Goal: Task Accomplishment & Management: Complete application form

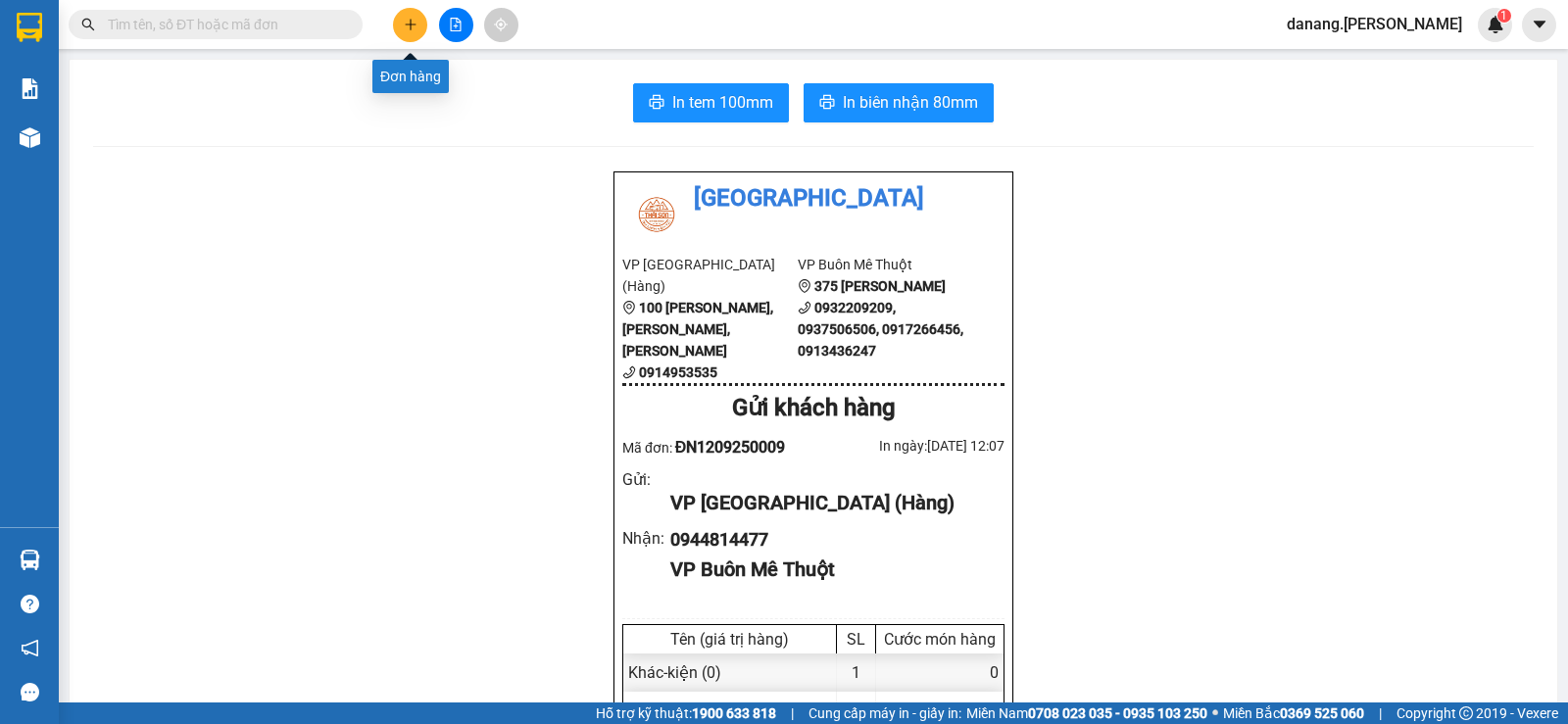
click at [410, 22] on icon "plus" at bounding box center [409, 24] width 1 height 11
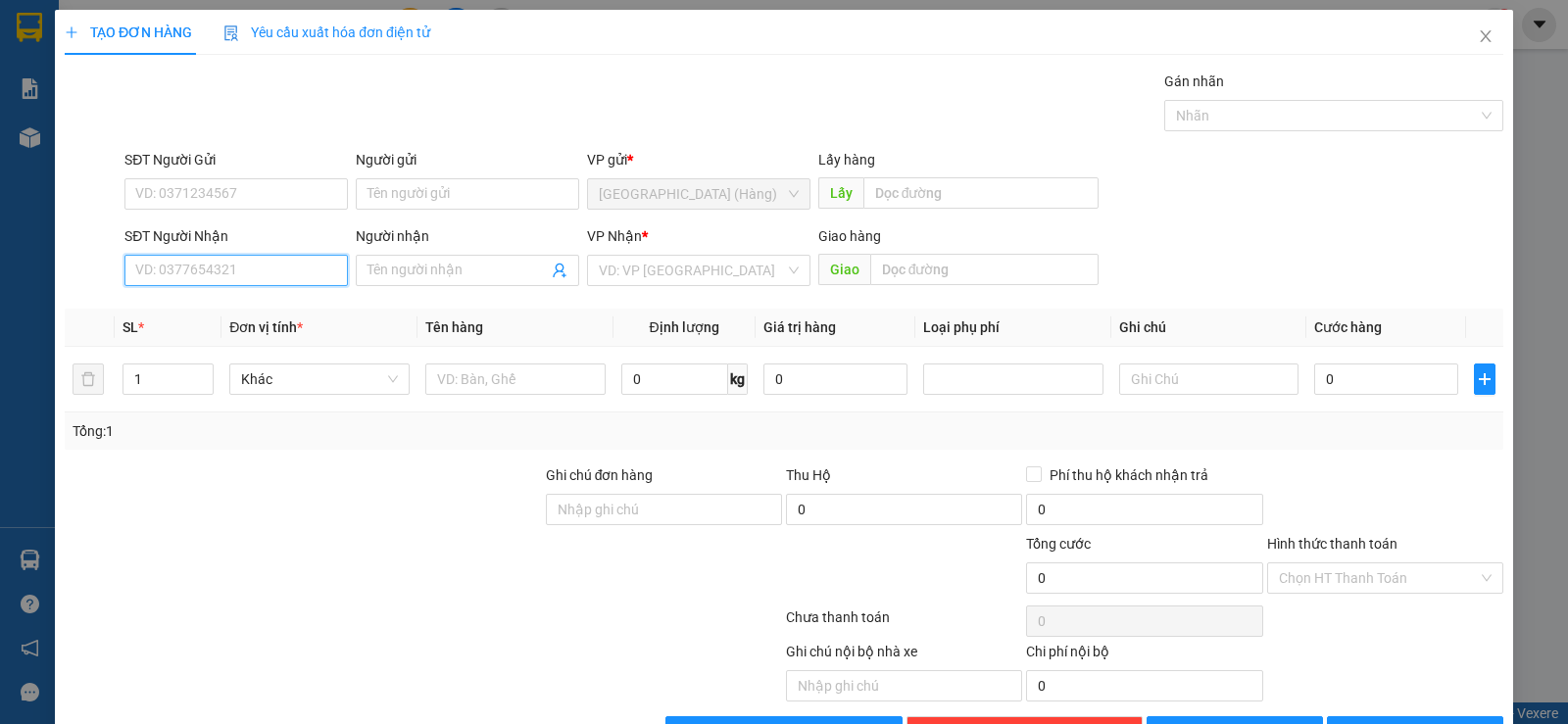
click at [288, 276] on input "SĐT Người Nhận" at bounding box center [237, 270] width 224 height 31
type input "0963855041"
click at [243, 306] on div "0963855041 - thùy(Tiến Cường)" at bounding box center [234, 310] width 198 height 22
type input "thùy(Tiến Cường)"
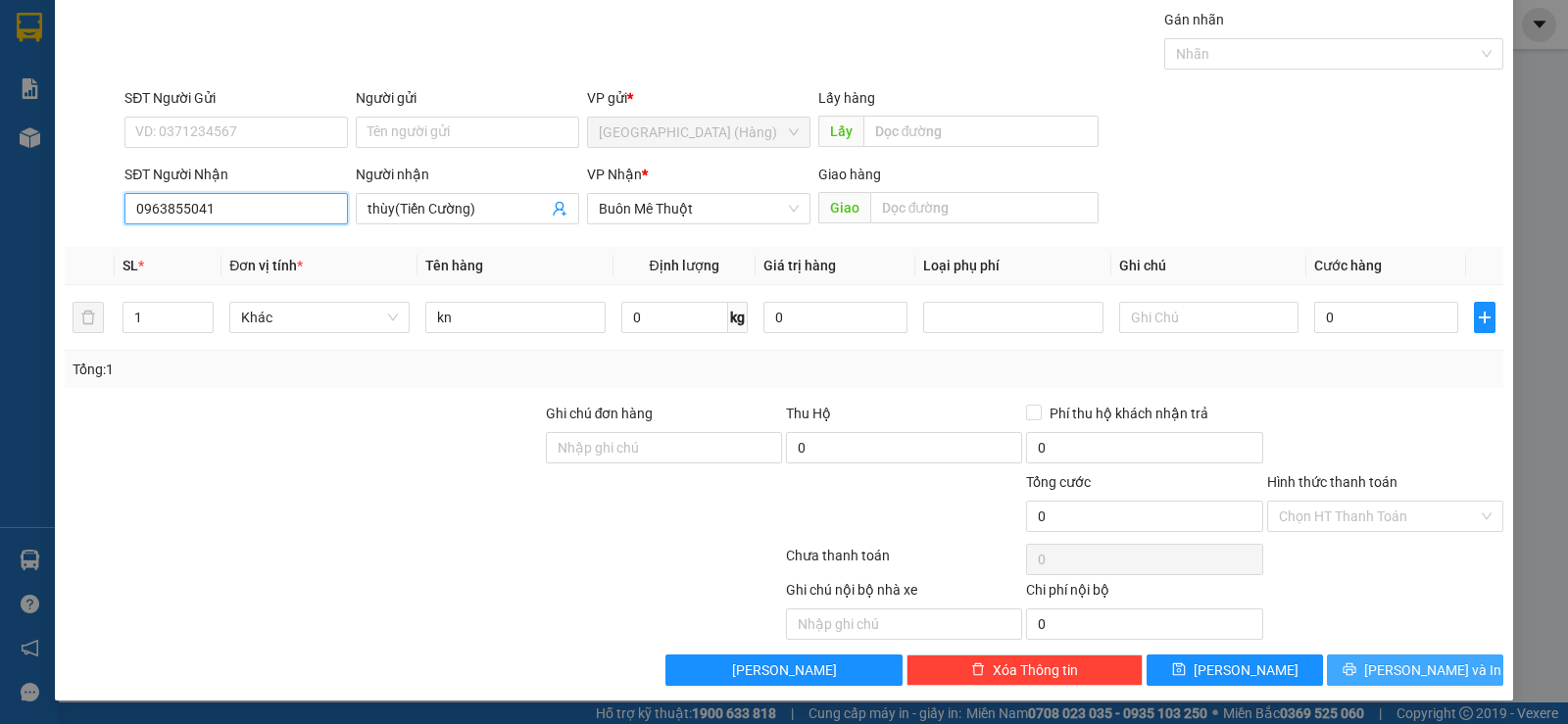
type input "0963855041"
click at [1417, 663] on span "[PERSON_NAME] và In" at bounding box center [1432, 671] width 137 height 22
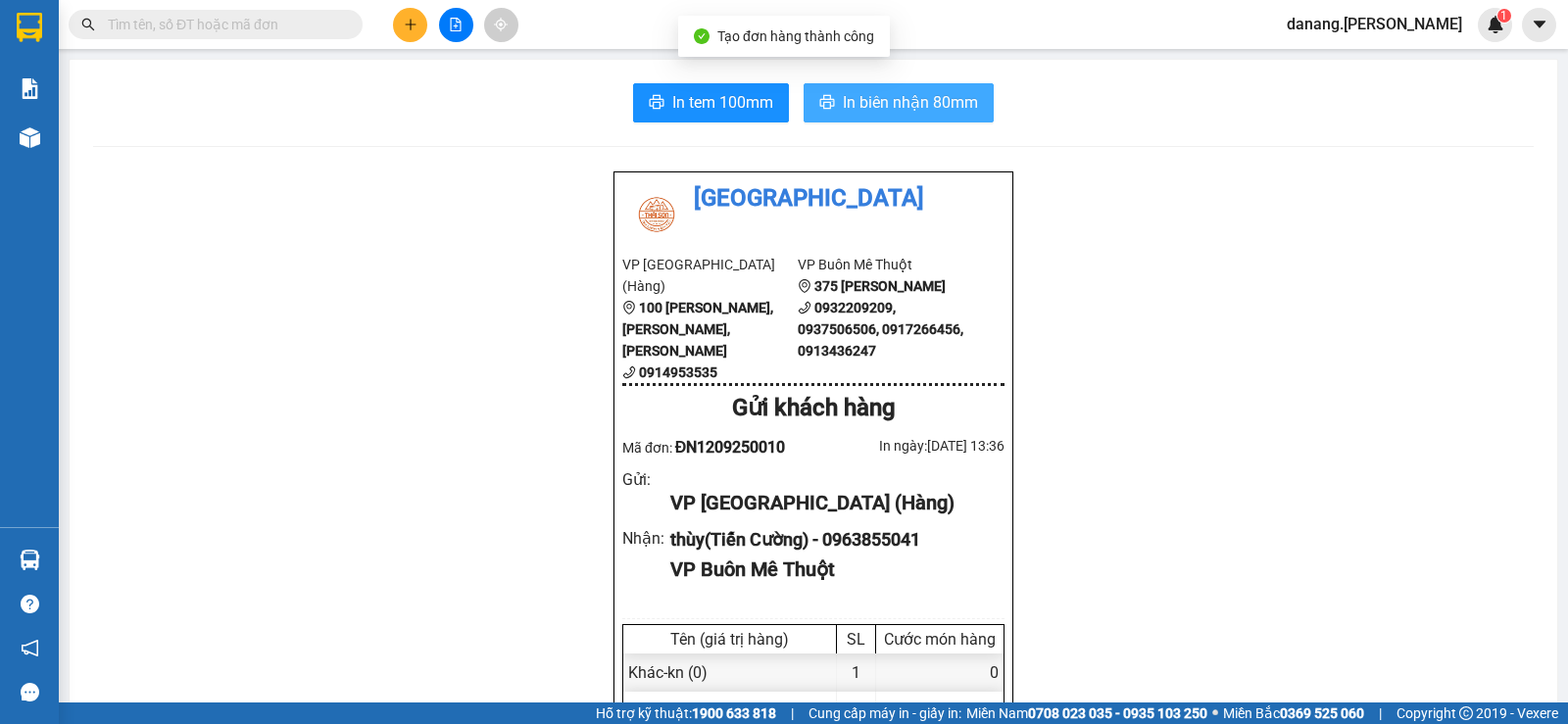
drag, startPoint x: 891, startPoint y: 116, endPoint x: 1046, endPoint y: 225, distance: 189.5
click at [892, 116] on button "In biên nhận 80mm" at bounding box center [899, 102] width 190 height 39
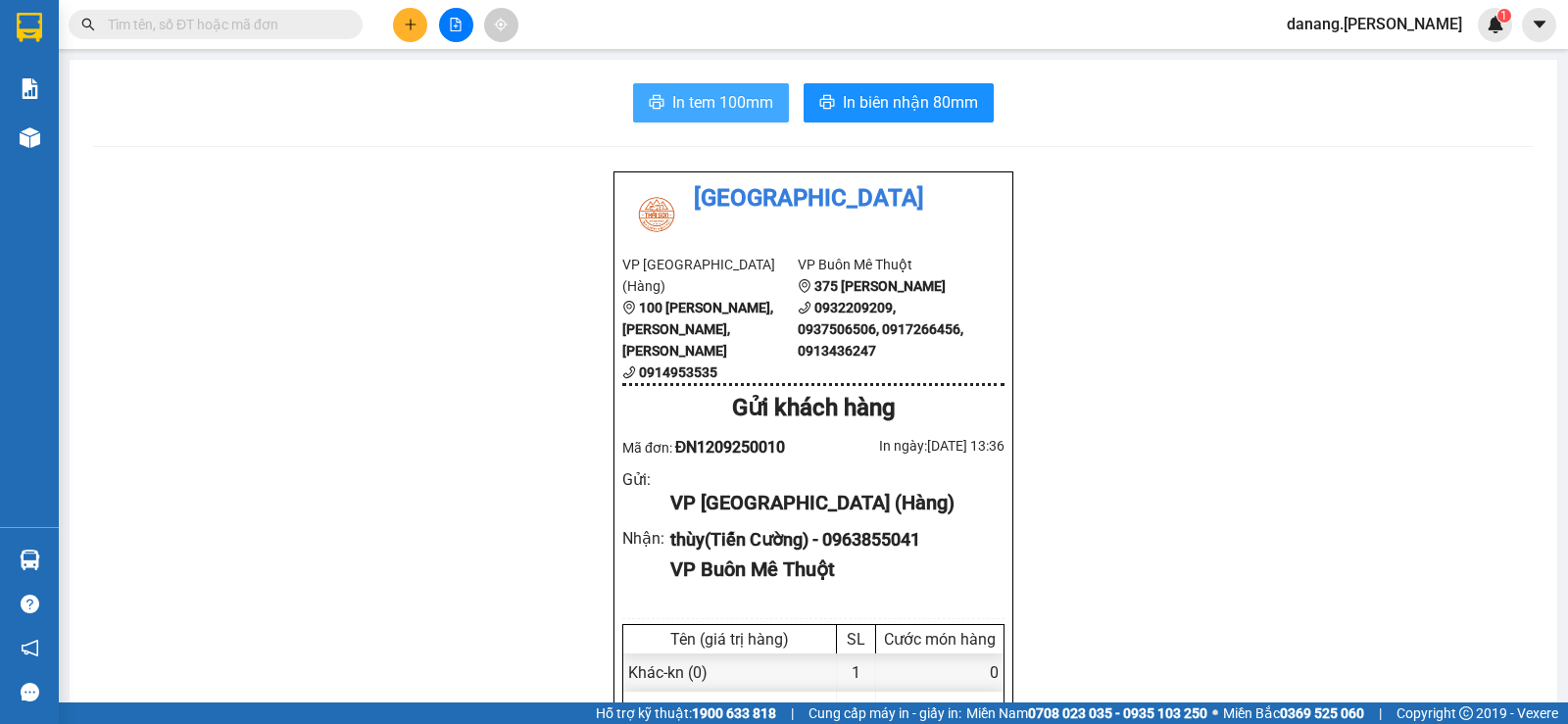
click at [695, 100] on span "In tem 100mm" at bounding box center [722, 102] width 101 height 25
click at [404, 31] on button at bounding box center [410, 25] width 34 height 34
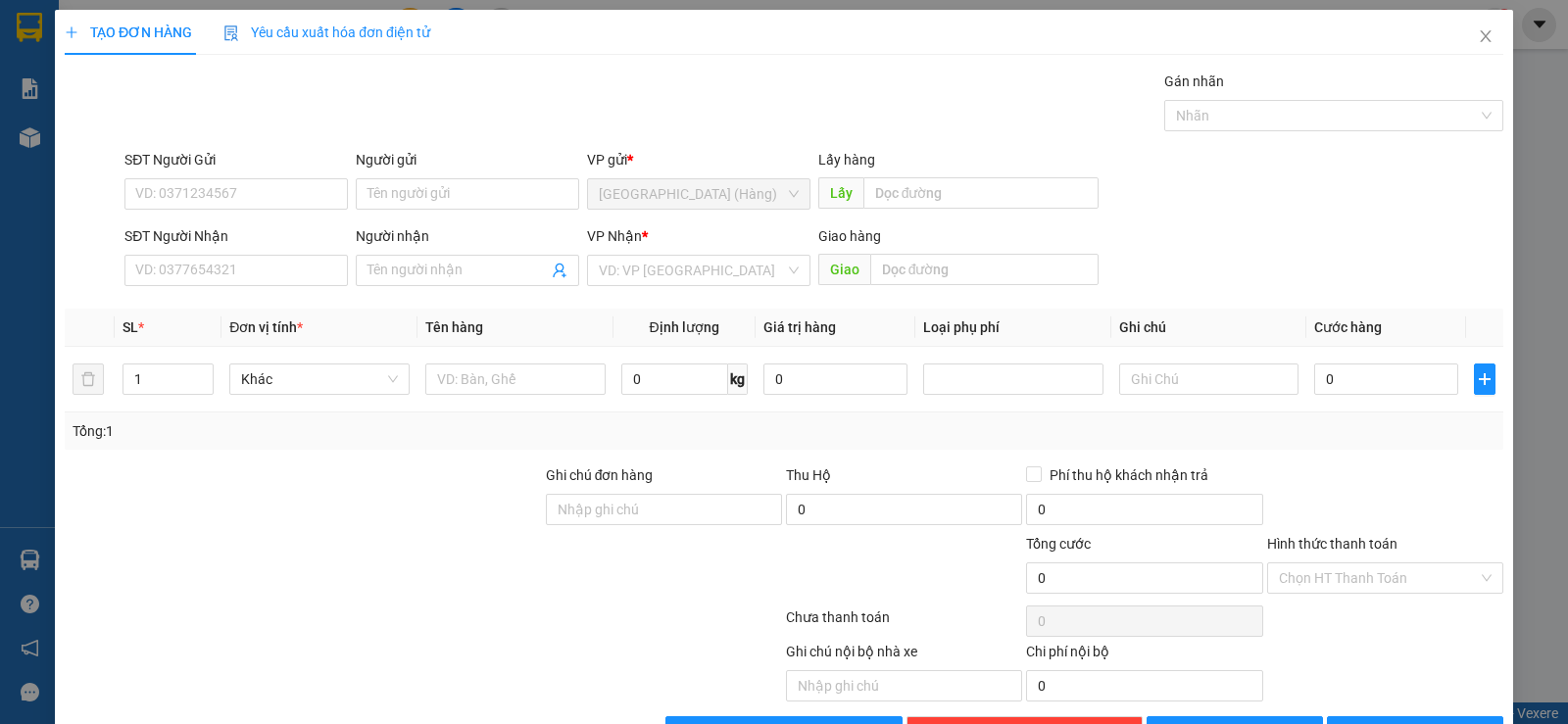
click at [398, 288] on div "Người nhận Tên người nhận" at bounding box center [467, 260] width 224 height 69
click at [398, 267] on input "Người nhận" at bounding box center [457, 271] width 181 height 22
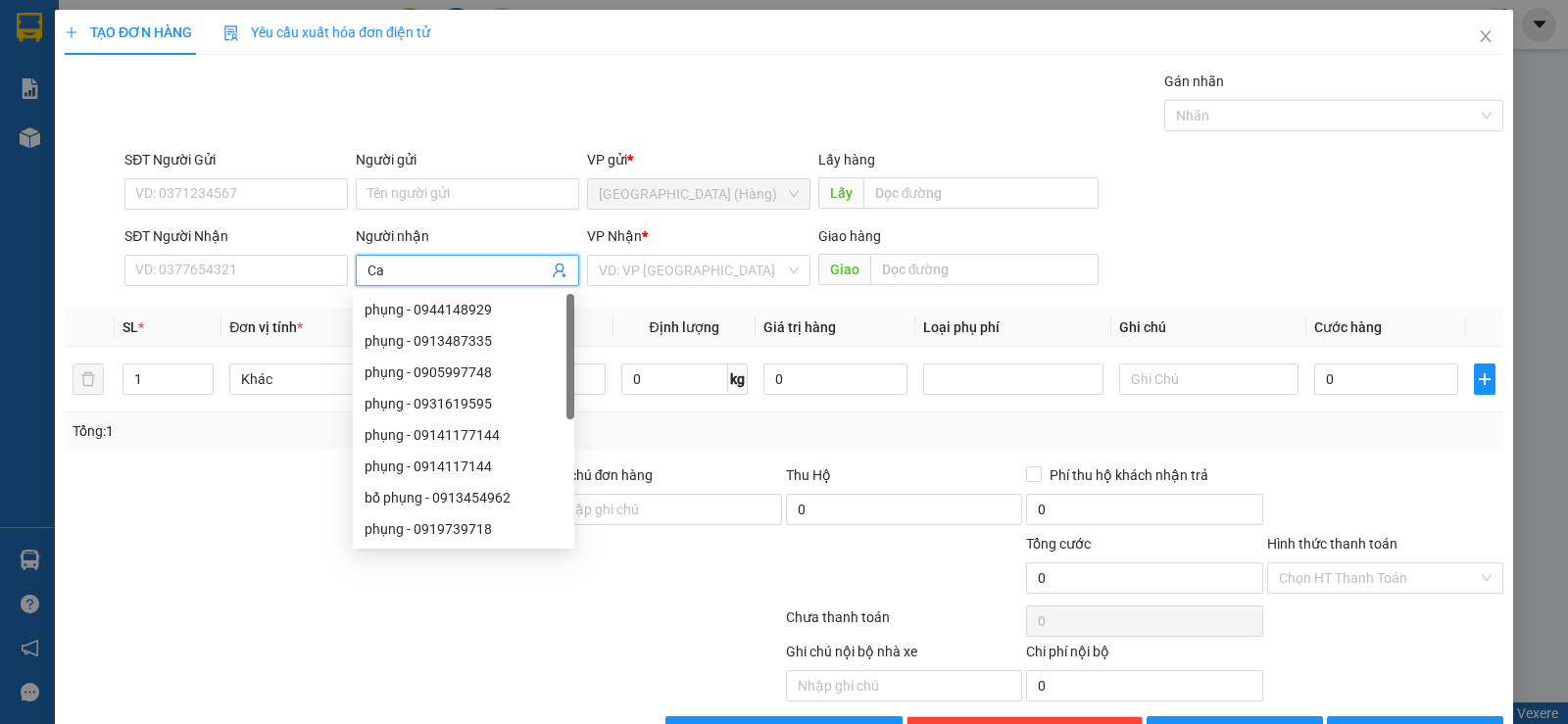
type input "[PERSON_NAME]"
click at [451, 337] on div "A Cao - 0948324777" at bounding box center [463, 342] width 198 height 22
type input "0948324777"
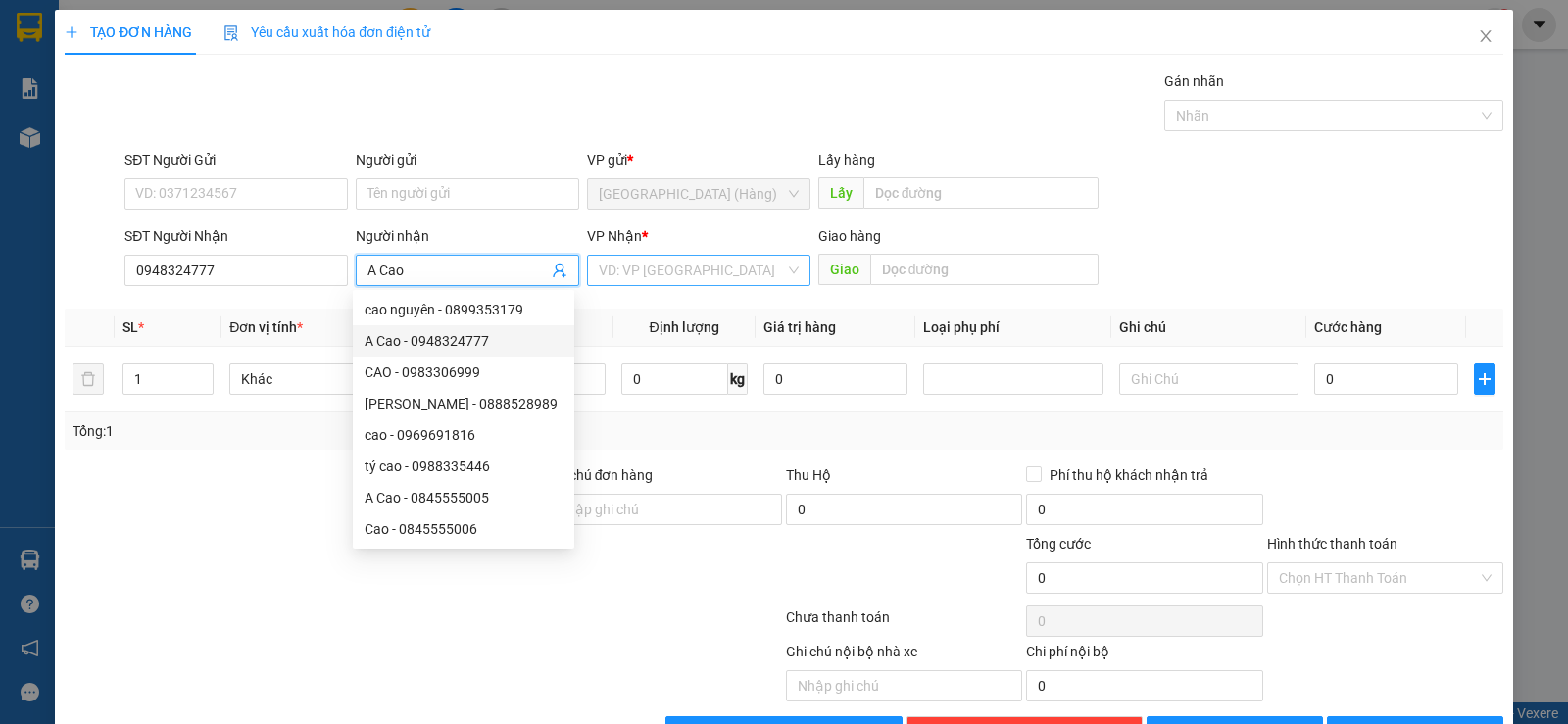
type input "A Cao"
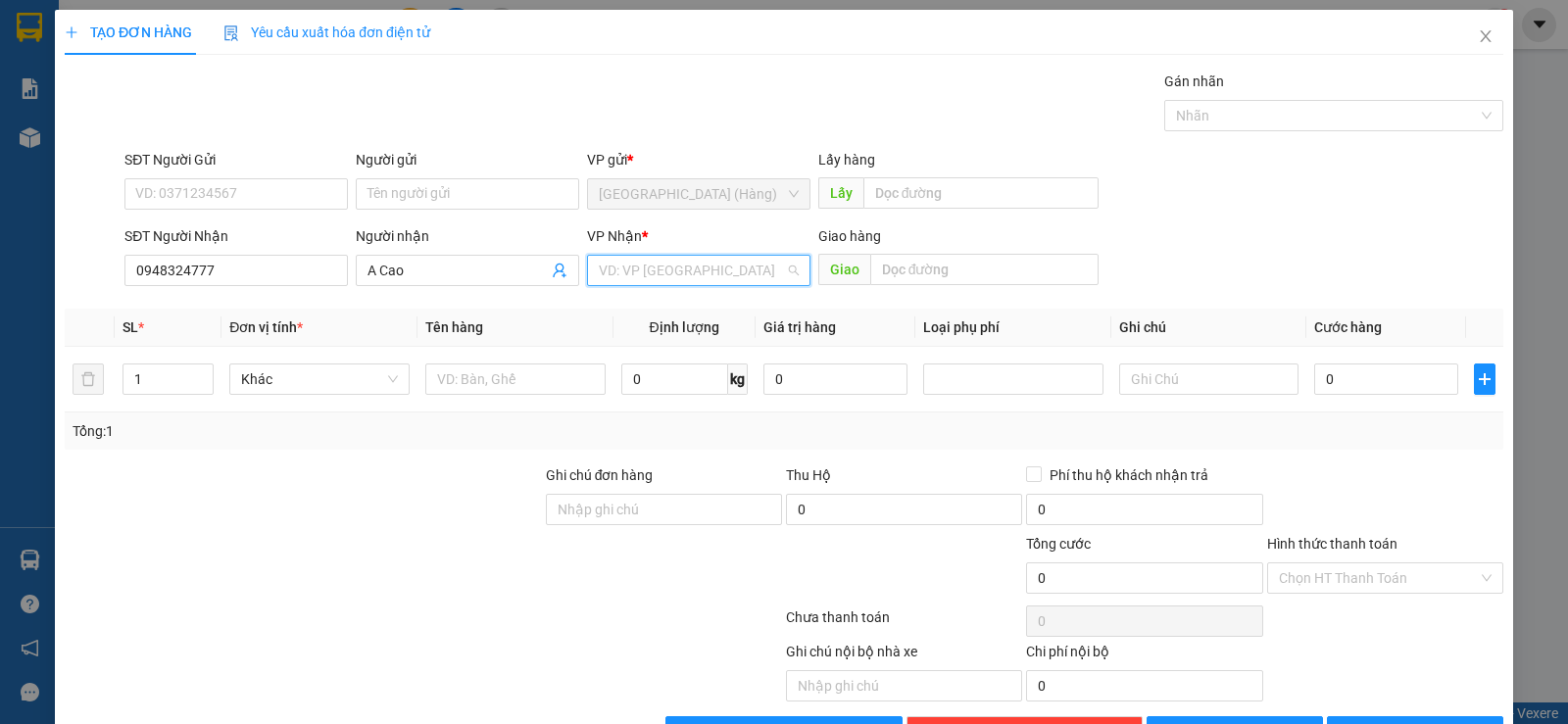
click at [709, 277] on input "search" at bounding box center [692, 270] width 186 height 29
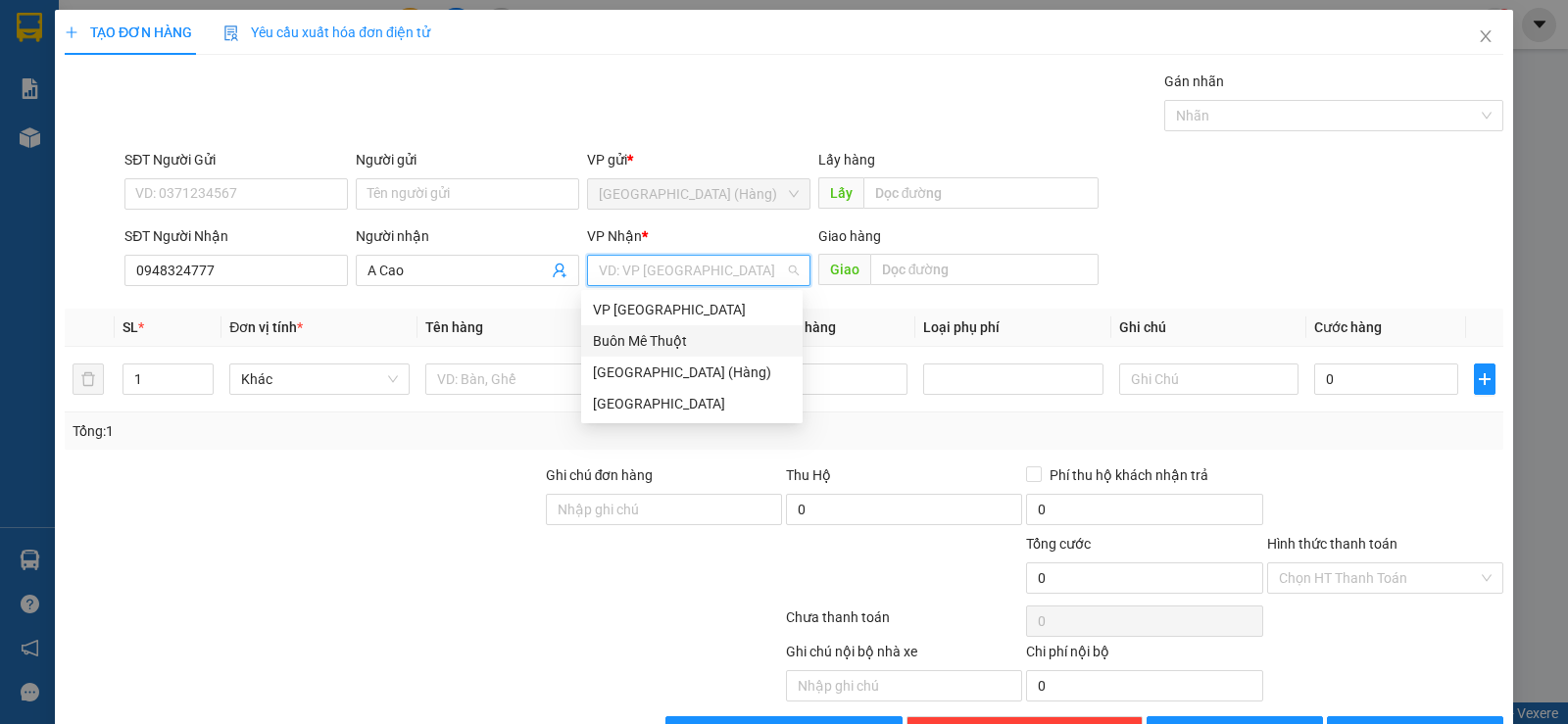
click at [664, 344] on div "Buôn Mê Thuột" at bounding box center [692, 342] width 198 height 22
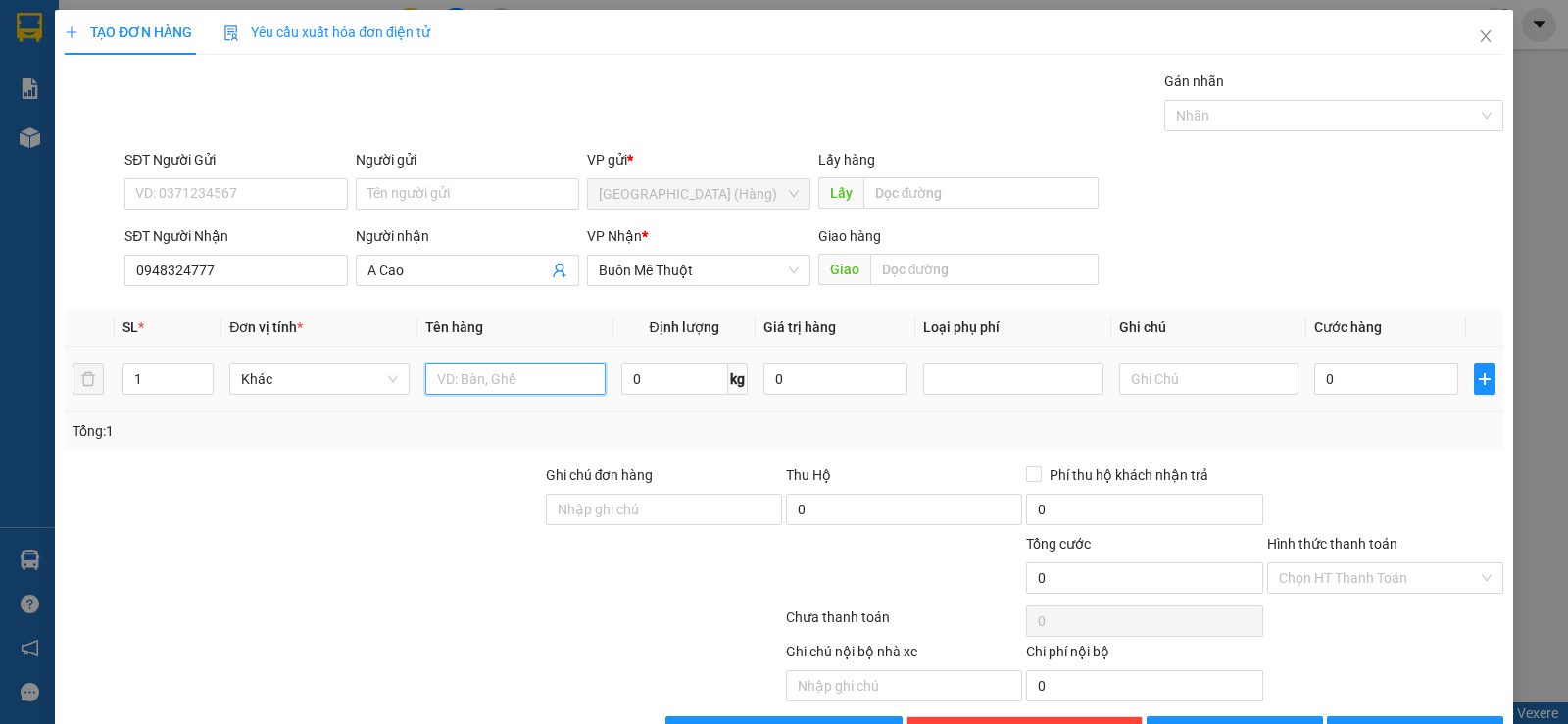
click at [484, 368] on input "text" at bounding box center [515, 378] width 181 height 31
type input "xốp"
click at [1323, 388] on input "0" at bounding box center [1386, 378] width 144 height 31
type input "6"
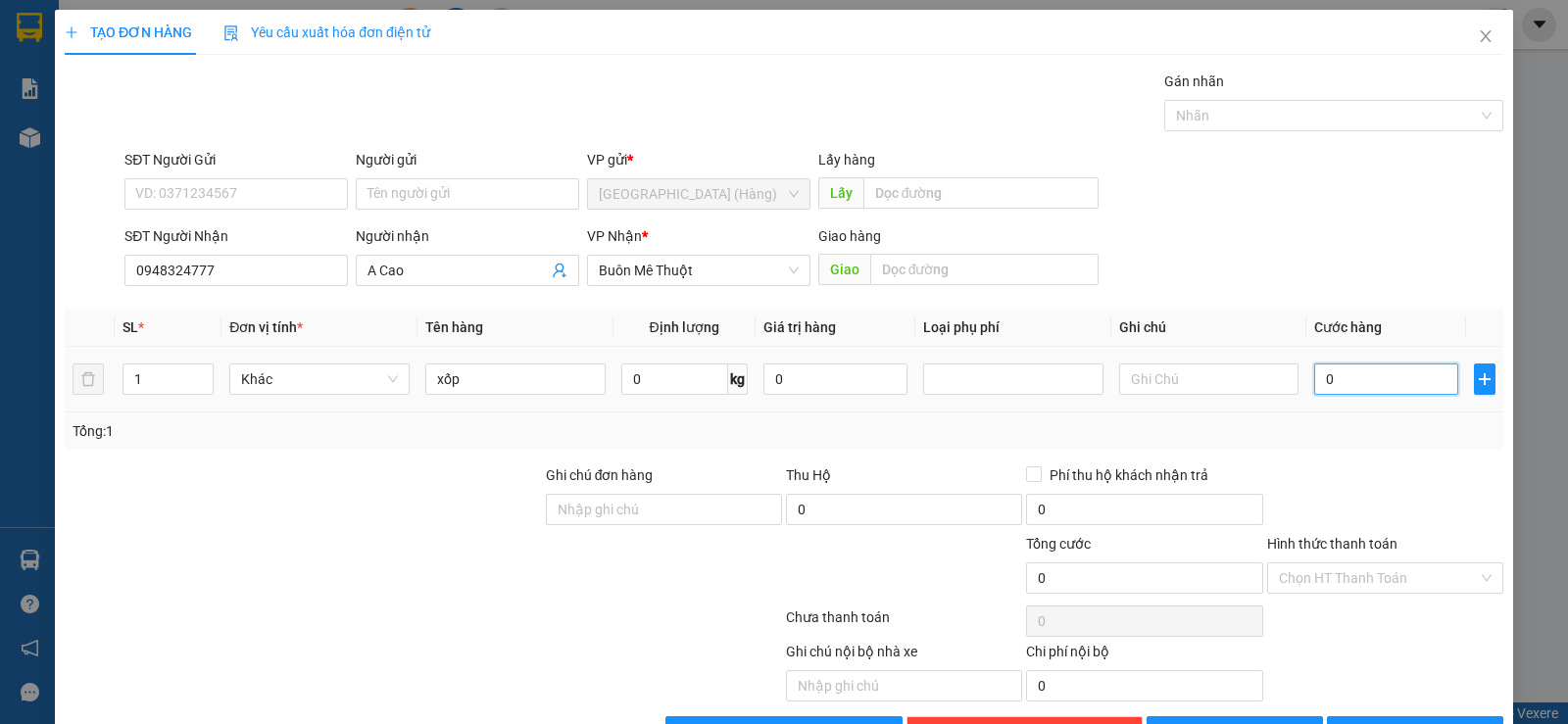
type input "6"
type input "60"
type input "600"
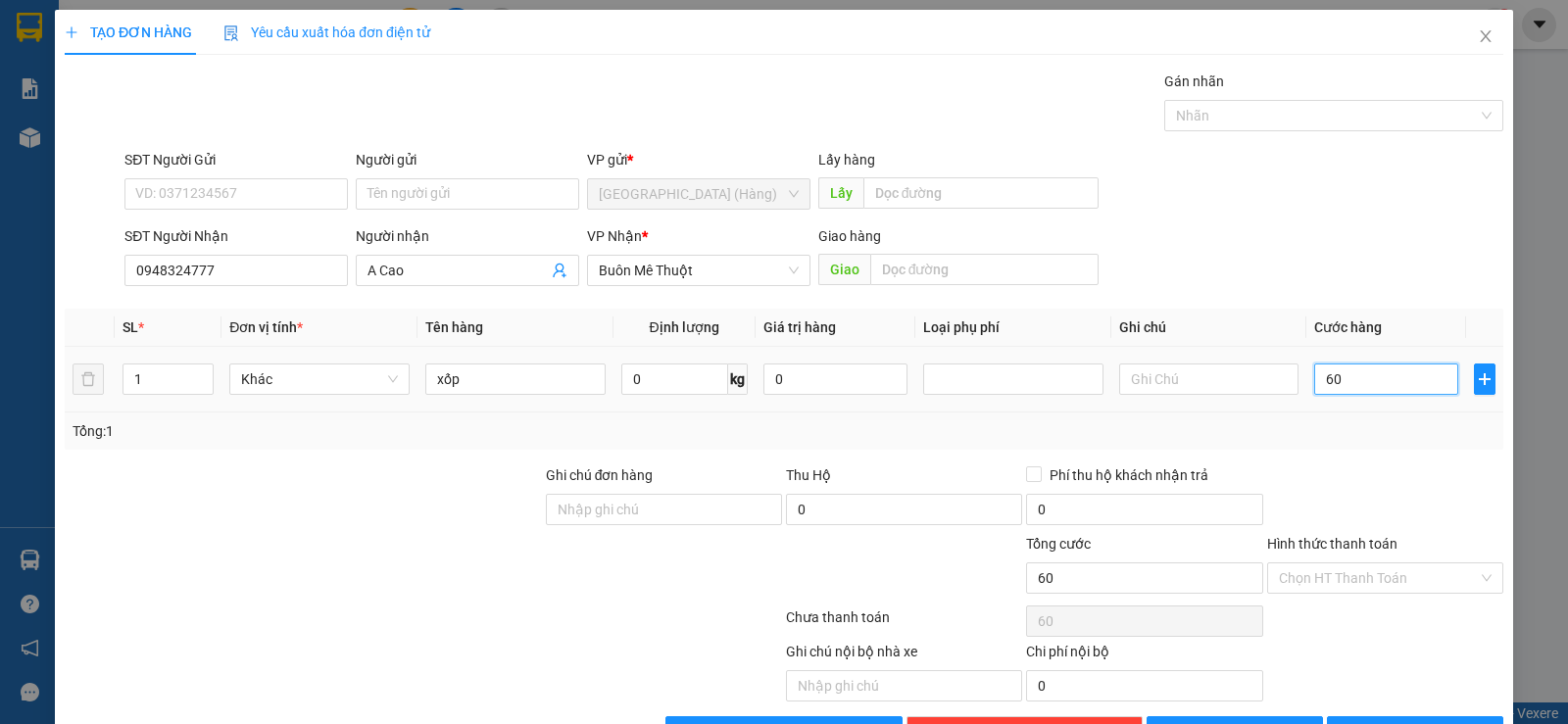
type input "600"
type input "6.000"
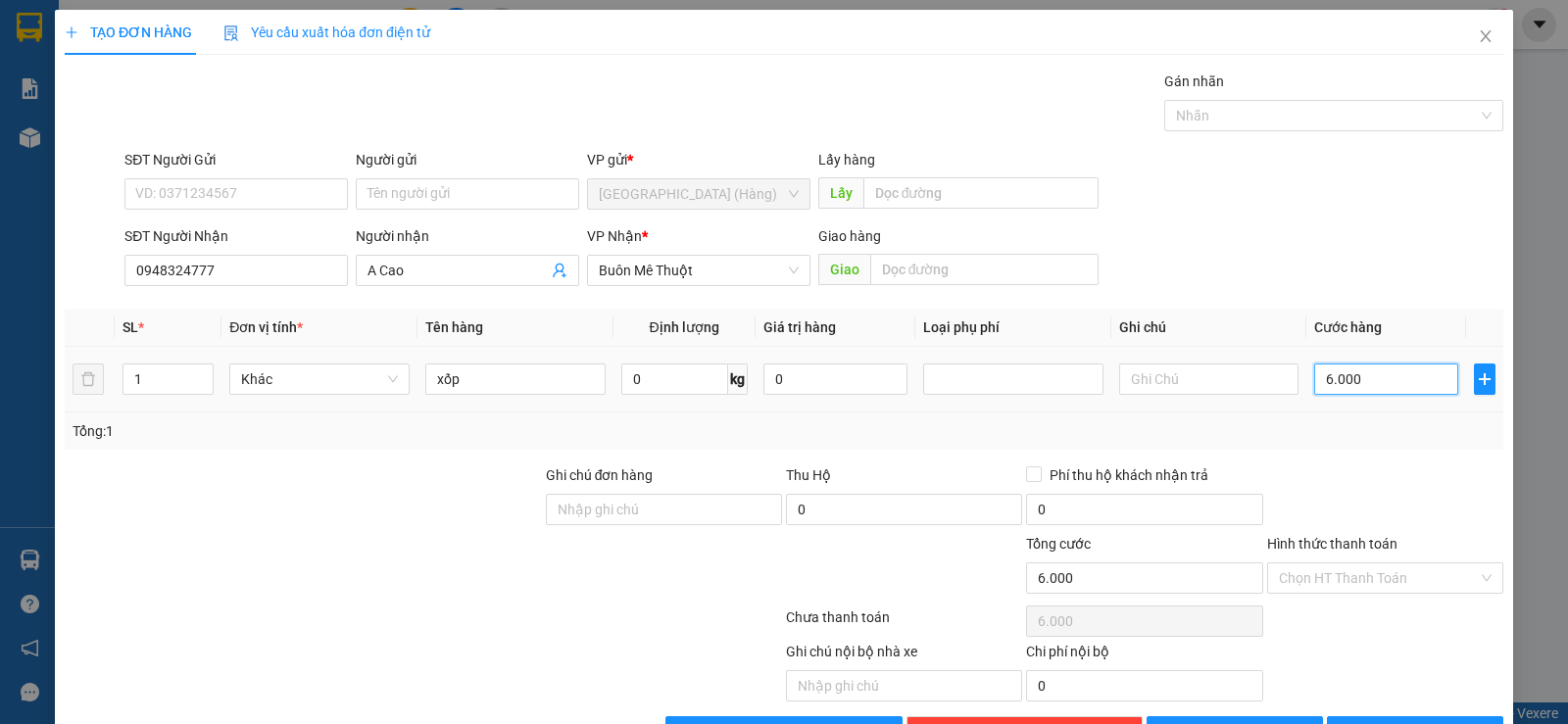
type input "60.000"
drag, startPoint x: 1361, startPoint y: 573, endPoint x: 1349, endPoint y: 606, distance: 35.1
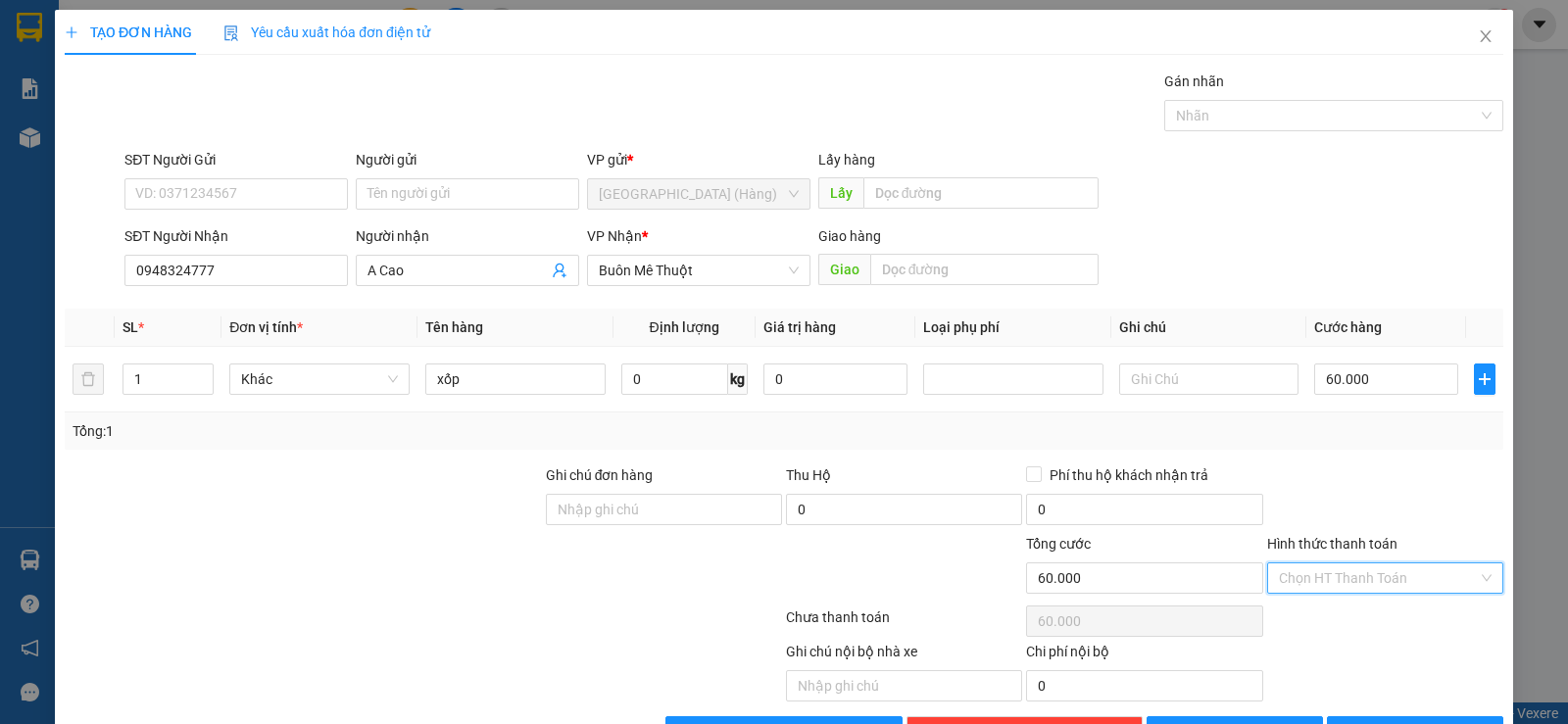
click at [1360, 573] on input "Hình thức thanh toán" at bounding box center [1378, 577] width 199 height 29
click at [1340, 621] on div "Tại văn phòng" at bounding box center [1372, 618] width 211 height 22
type input "0"
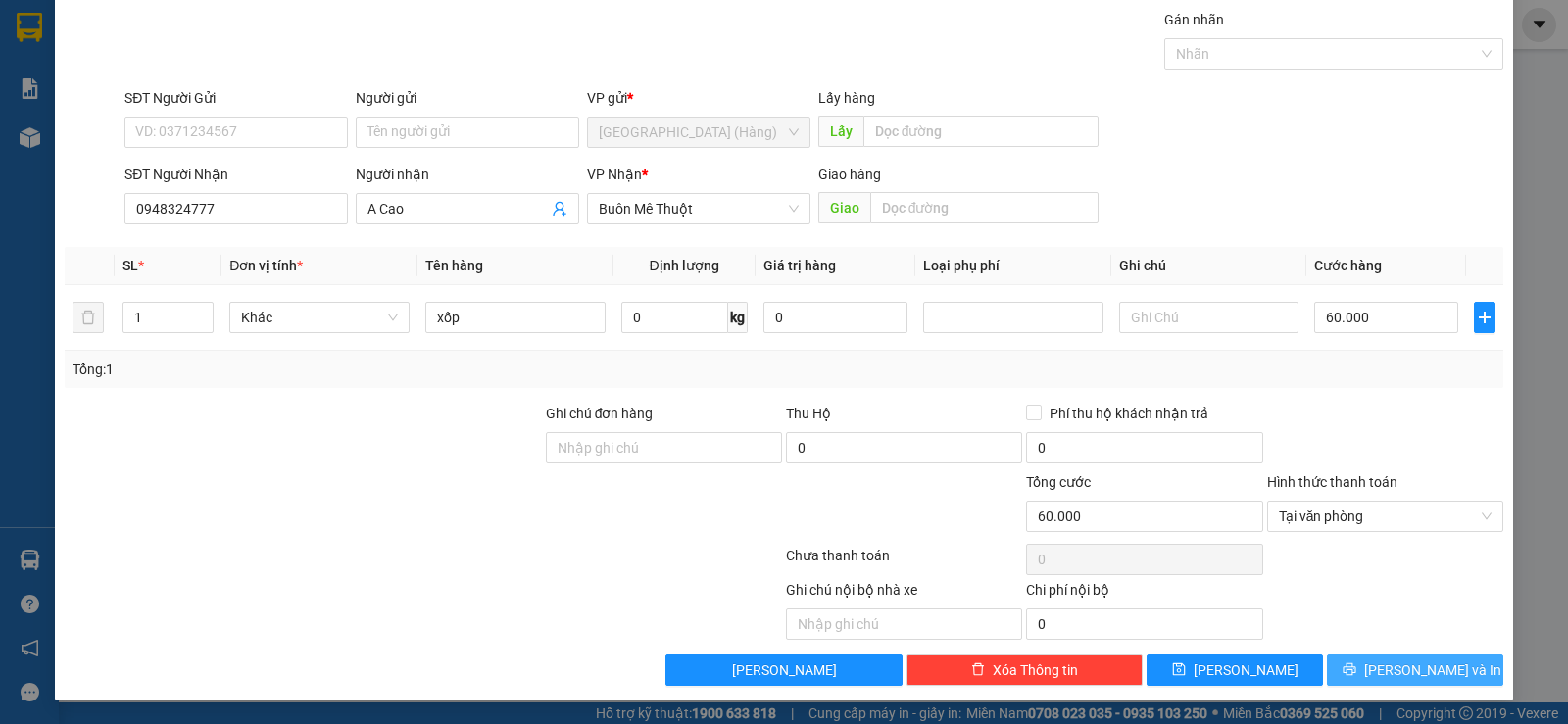
click at [1389, 663] on span "[PERSON_NAME] và In" at bounding box center [1432, 671] width 137 height 22
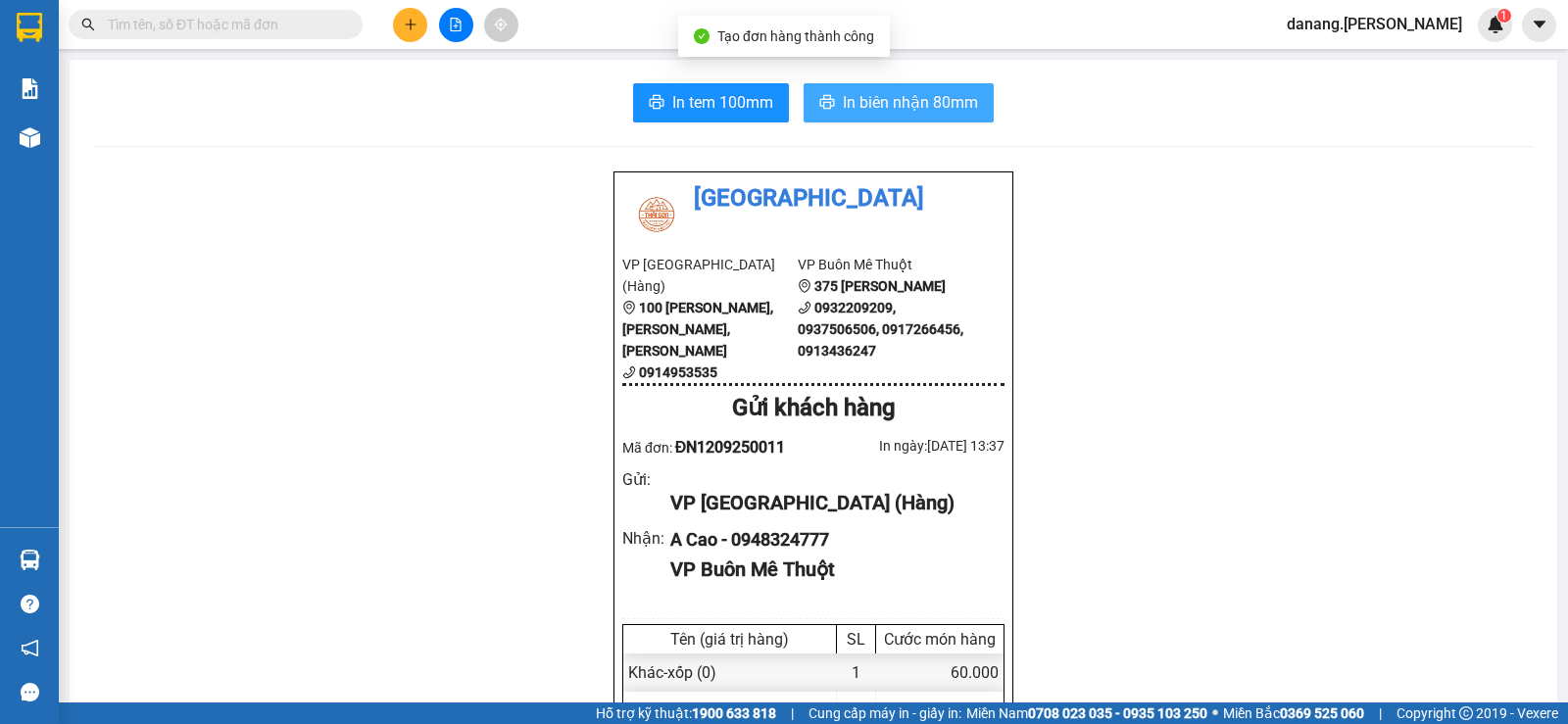
click at [879, 106] on span "In biên nhận 80mm" at bounding box center [910, 102] width 135 height 25
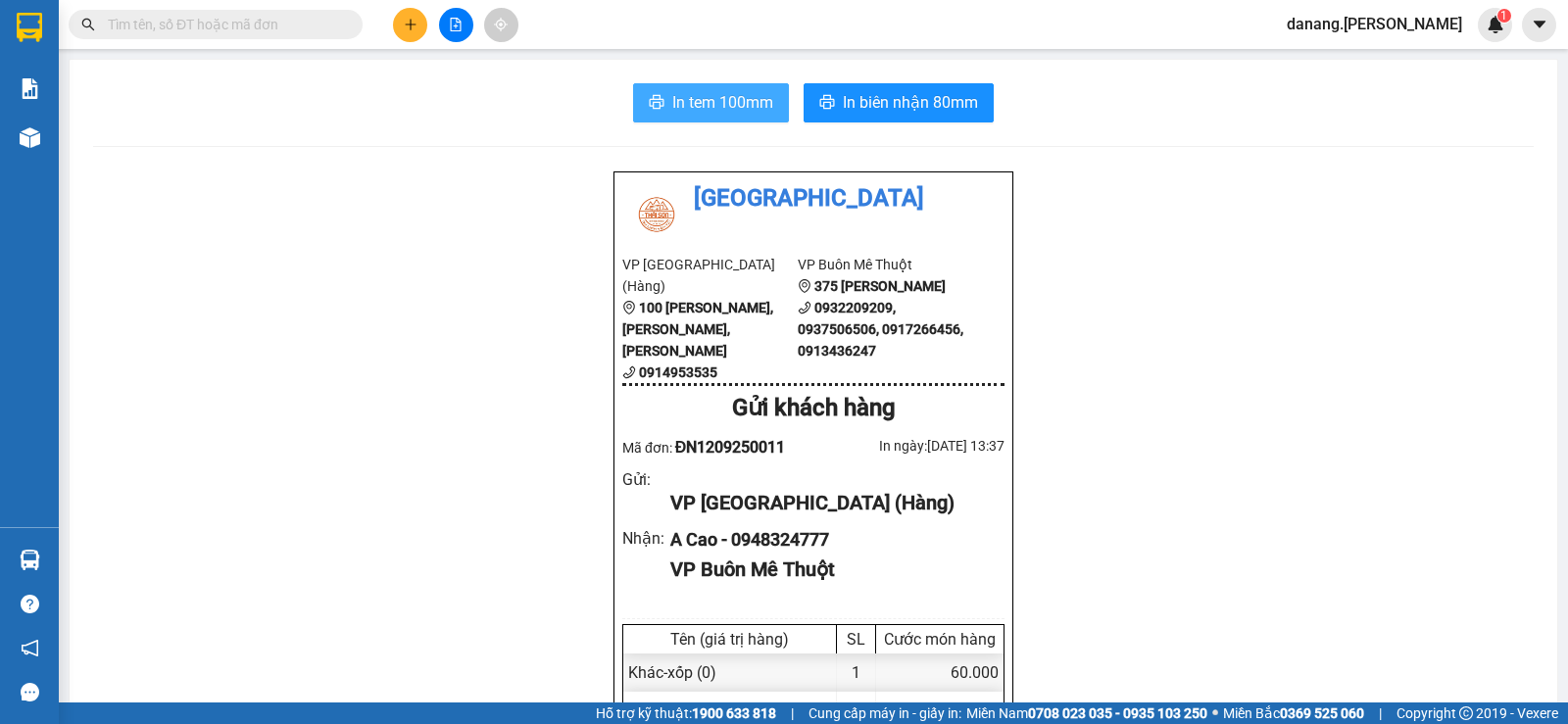
click at [672, 101] on span "In tem 100mm" at bounding box center [722, 102] width 101 height 25
click at [405, 23] on icon "plus" at bounding box center [410, 25] width 14 height 14
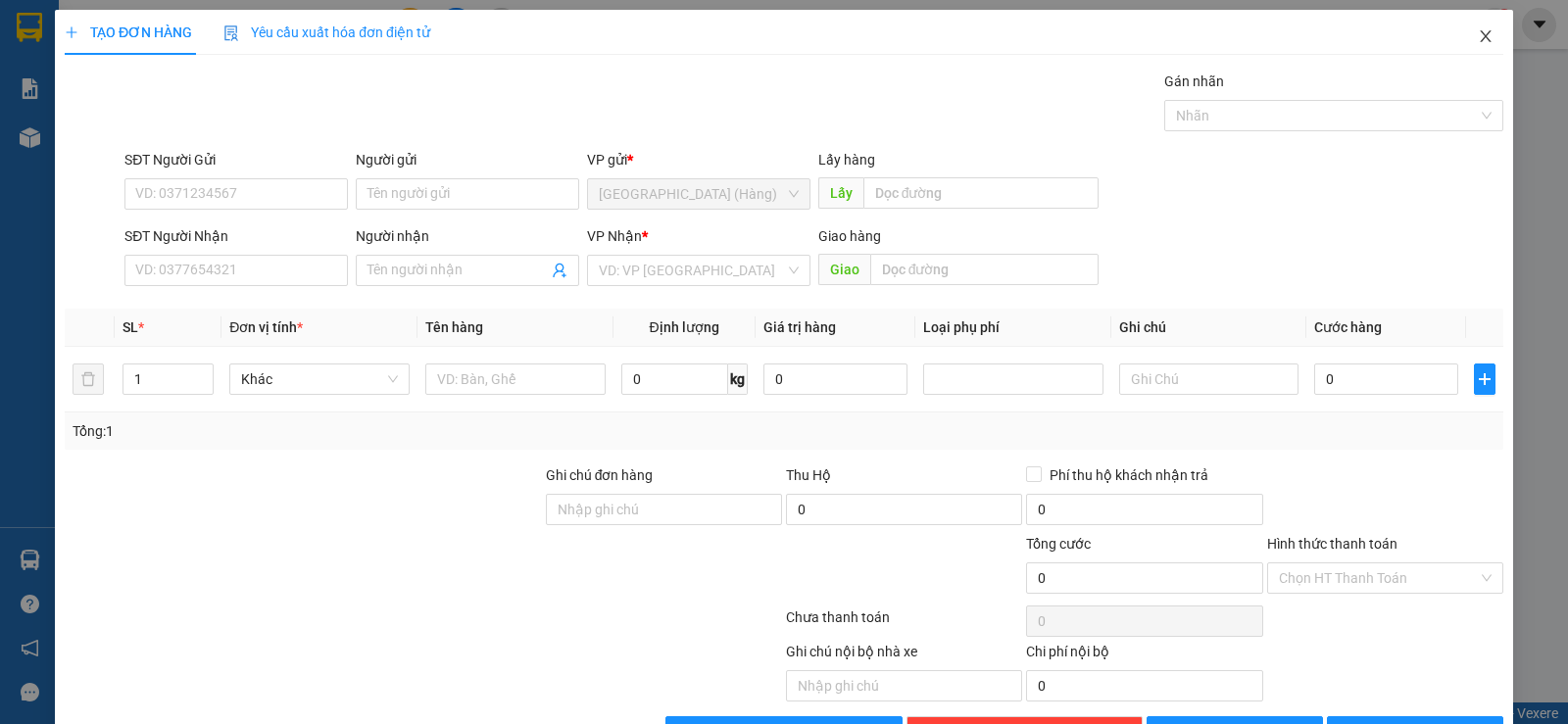
click at [1478, 38] on icon "close" at bounding box center [1486, 36] width 16 height 16
